Goal: Task Accomplishment & Management: Use online tool/utility

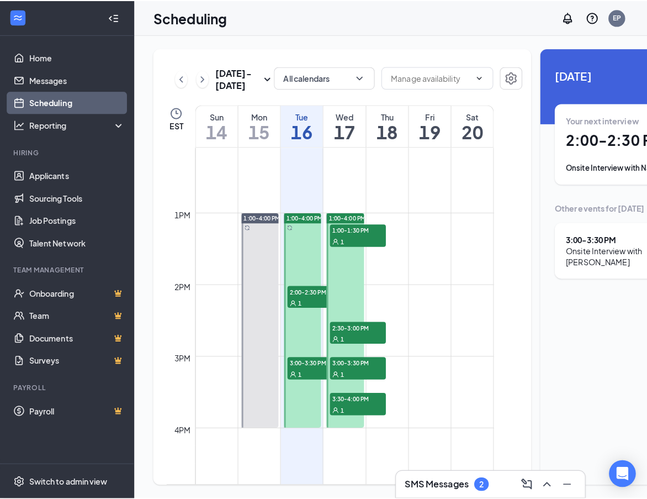
scroll to position [874, 0]
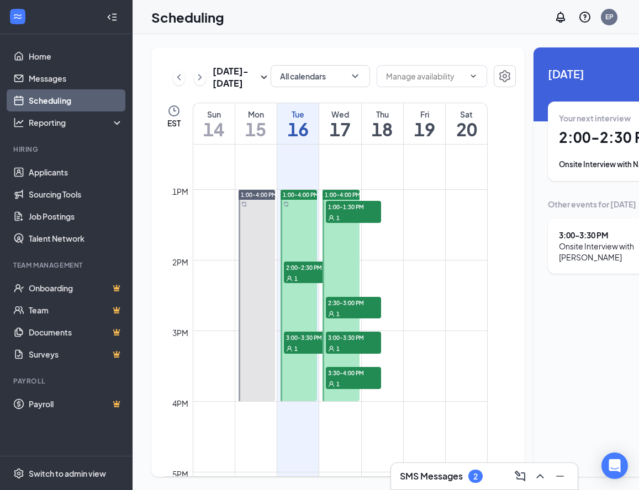
click at [304, 273] on span "2:00-2:30 PM" at bounding box center [311, 267] width 55 height 11
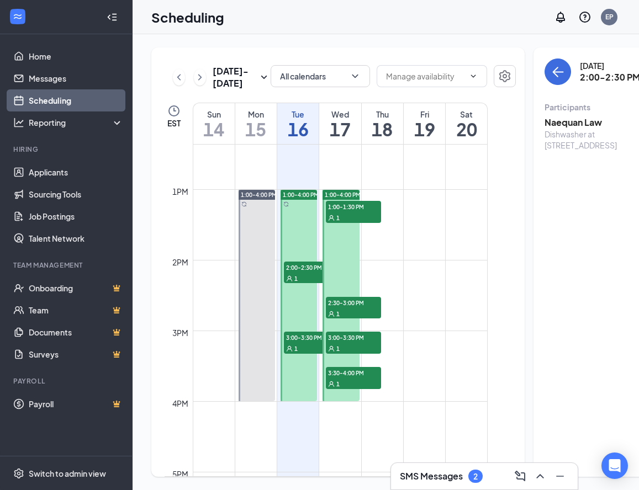
click at [302, 343] on span "3:00-3:30 PM" at bounding box center [311, 337] width 55 height 11
click at [344, 212] on span "1:00-1:30 PM" at bounding box center [353, 206] width 55 height 11
click at [350, 308] on span "2:30-3:00 PM" at bounding box center [353, 302] width 55 height 11
click at [345, 354] on div "1" at bounding box center [353, 348] width 55 height 11
click at [353, 378] on span "3:30-4:00 PM" at bounding box center [353, 372] width 55 height 11
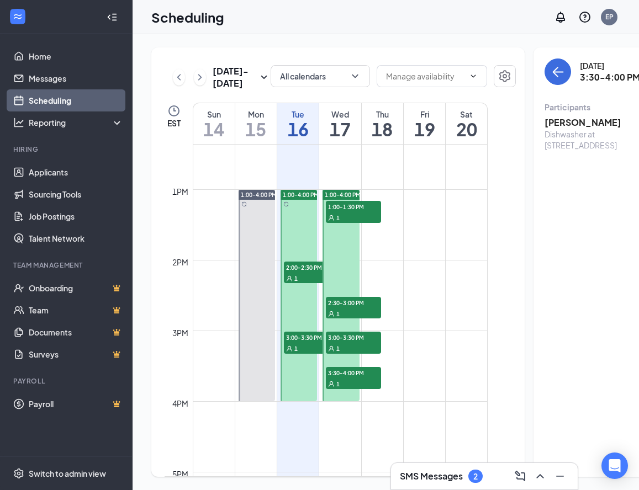
click at [291, 273] on span "2:00-2:30 PM" at bounding box center [311, 267] width 55 height 11
click at [303, 343] on span "3:00-3:30 PM" at bounding box center [311, 337] width 55 height 11
click at [545, 122] on h3 "[PERSON_NAME]" at bounding box center [603, 123] width 116 height 12
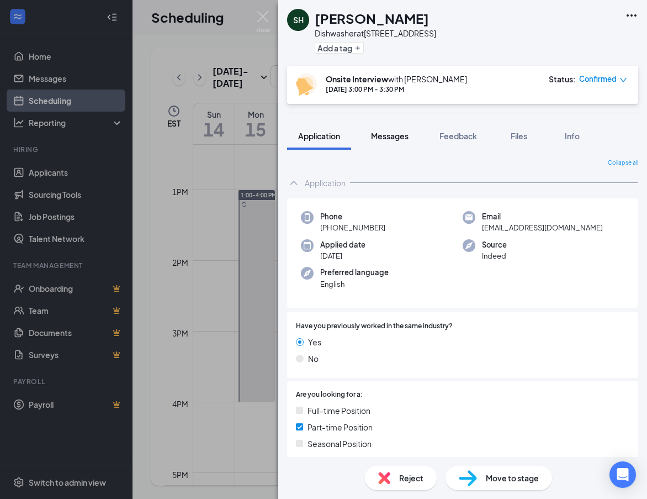
click at [396, 135] on span "Messages" at bounding box center [390, 136] width 38 height 10
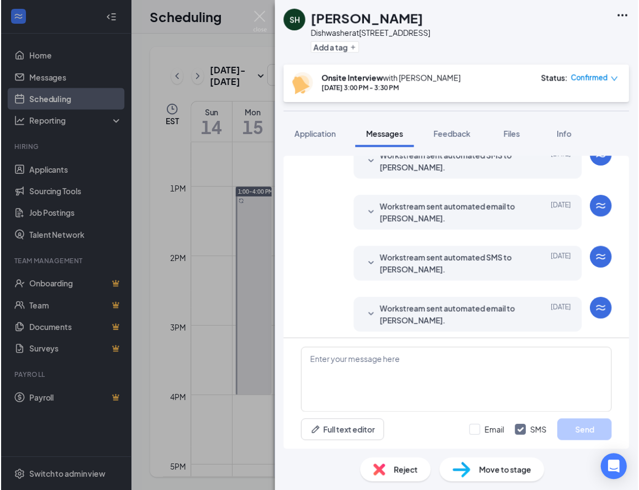
scroll to position [191, 0]
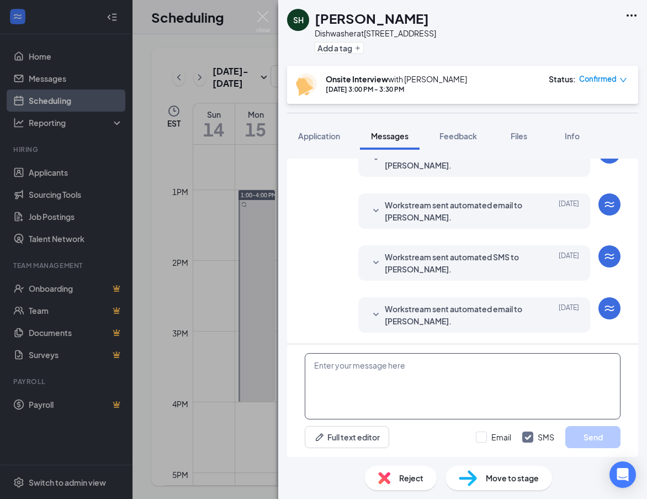
click at [341, 375] on textarea at bounding box center [463, 386] width 316 height 66
click at [265, 17] on img at bounding box center [263, 22] width 14 height 22
